Goal: Register for event/course

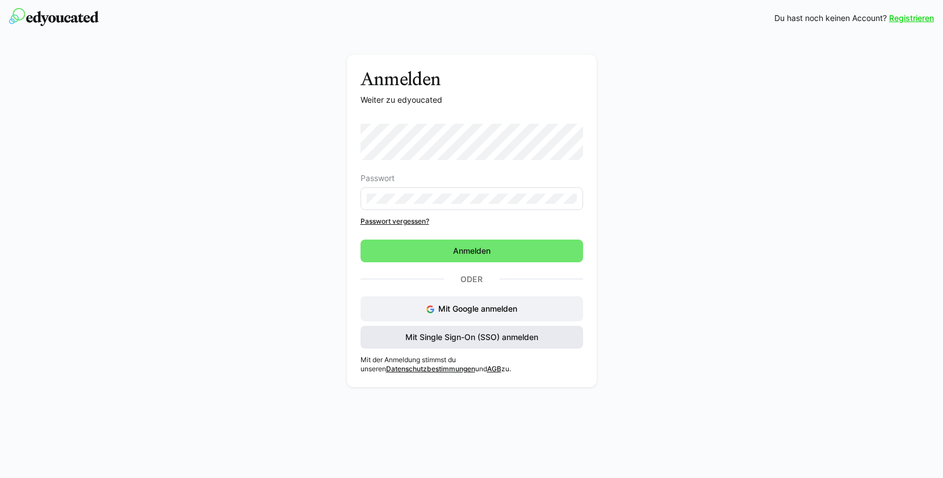
click at [470, 340] on span "Mit Single Sign-On (SSO) anmelden" at bounding box center [471, 336] width 136 height 11
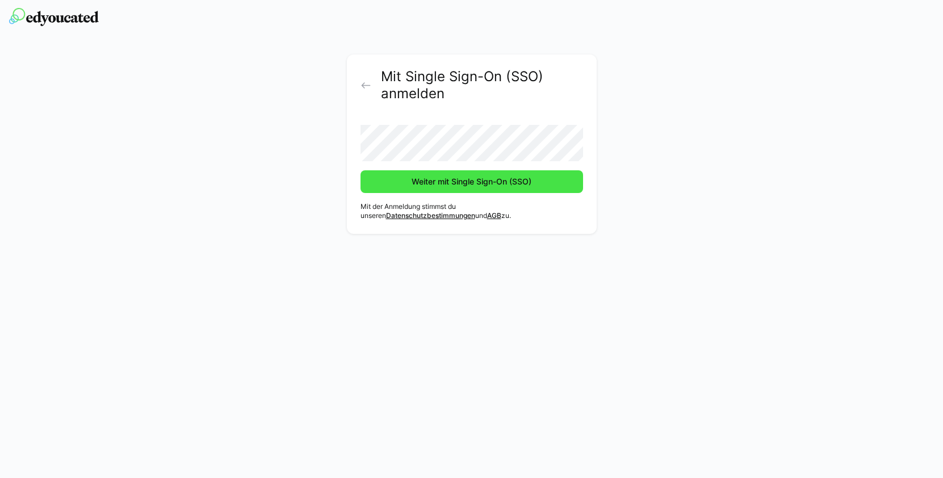
click at [447, 180] on span "Weiter mit Single Sign-On (SSO)" at bounding box center [471, 181] width 123 height 11
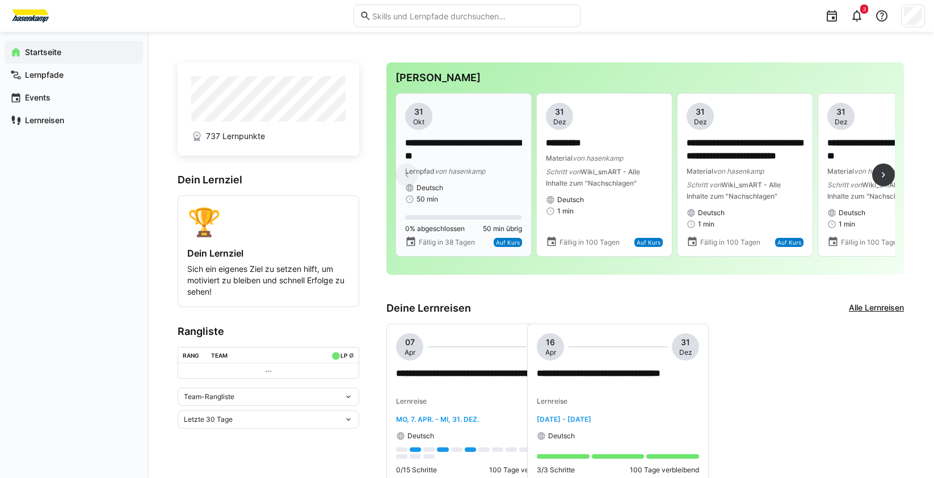
click at [447, 160] on p "**********" at bounding box center [463, 150] width 117 height 26
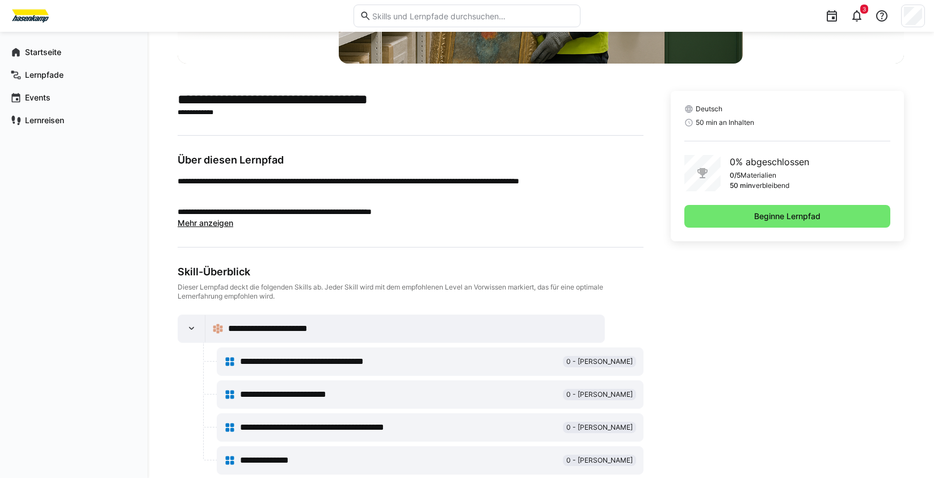
scroll to position [227, 0]
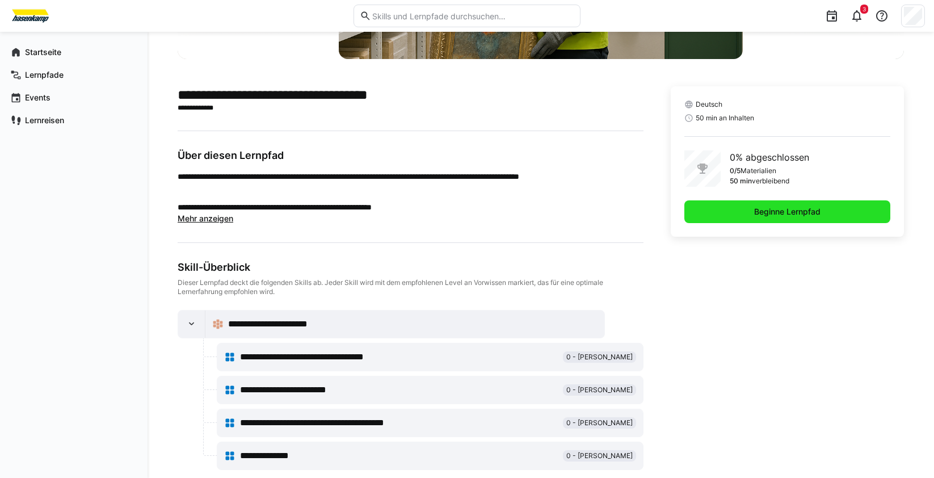
click at [808, 205] on span "Beginne Lernpfad" at bounding box center [787, 211] width 206 height 23
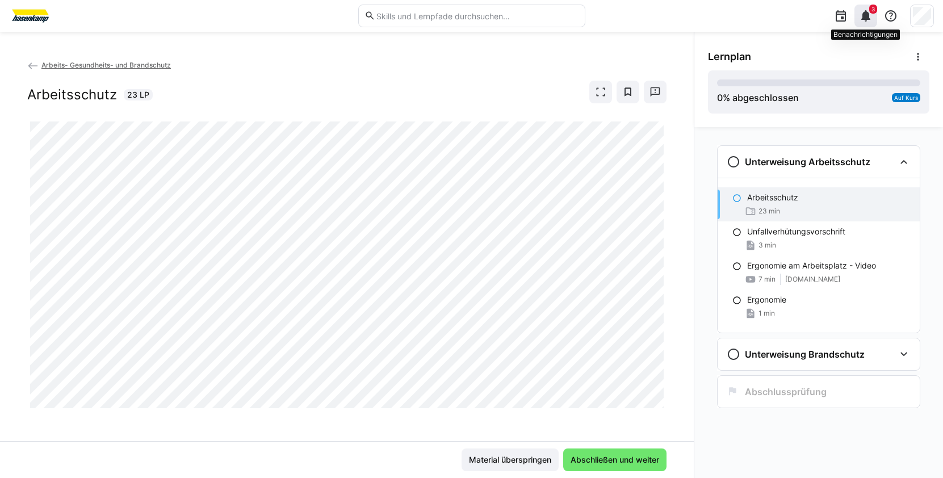
click at [868, 15] on eds-icon at bounding box center [866, 16] width 14 height 14
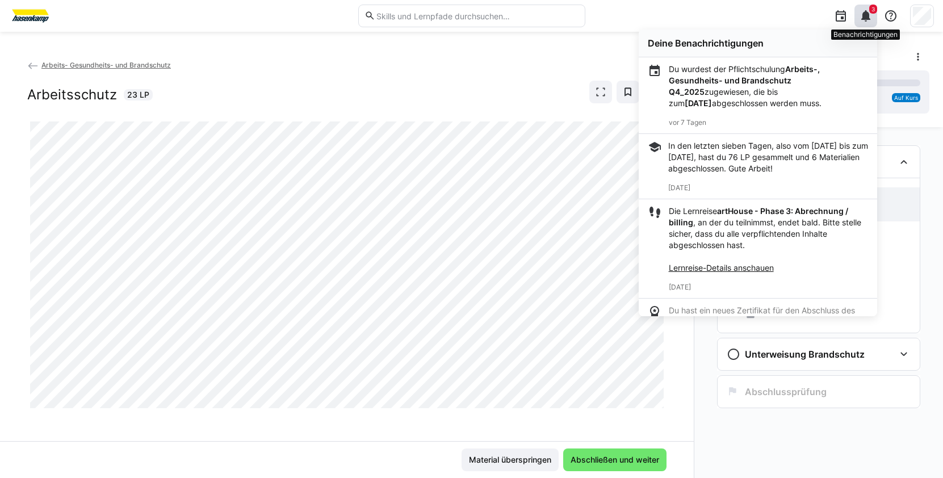
click at [868, 15] on eds-icon at bounding box center [866, 16] width 14 height 14
